Goal: Navigation & Orientation: Find specific page/section

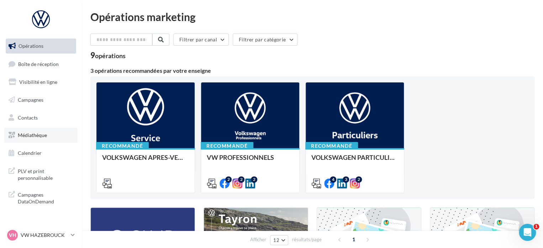
click at [38, 135] on span "Médiathèque" at bounding box center [32, 135] width 29 height 6
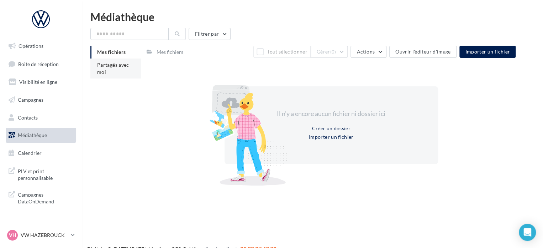
click at [122, 69] on li "Partagés avec moi" at bounding box center [115, 68] width 51 height 20
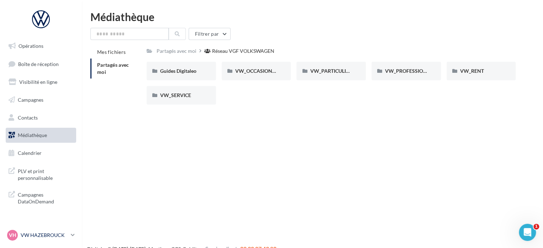
click at [70, 231] on link "VH VW HAZEBROUCK vw-haz-fre" at bounding box center [41, 235] width 71 height 14
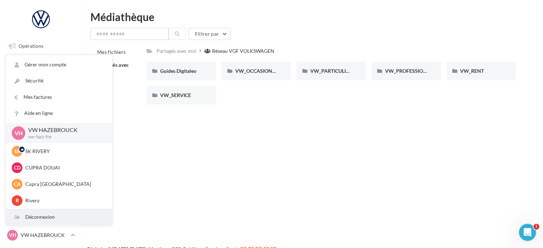
click at [52, 217] on div "Déconnexion" at bounding box center [59, 217] width 106 height 16
